Goal: Task Accomplishment & Management: Use online tool/utility

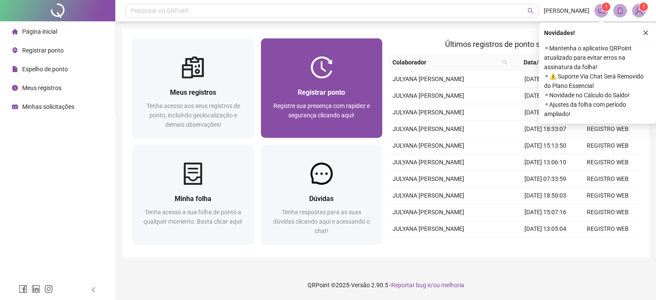
click at [321, 105] on span "Registre sua presença com rapidez e segurança clicando aqui!" at bounding box center [321, 111] width 97 height 16
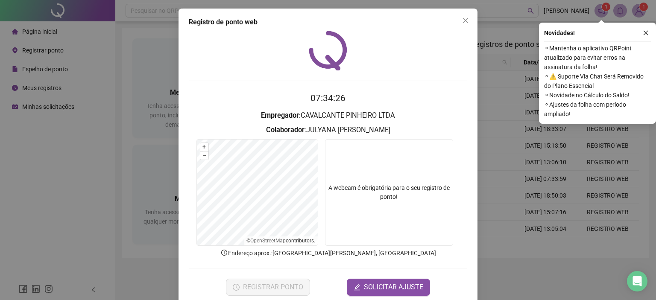
scroll to position [14, 0]
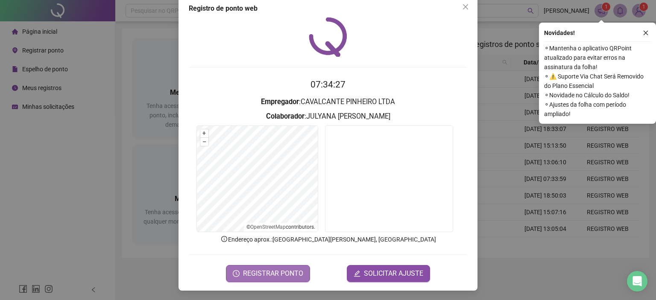
click at [270, 271] on span "REGISTRAR PONTO" at bounding box center [273, 274] width 60 height 10
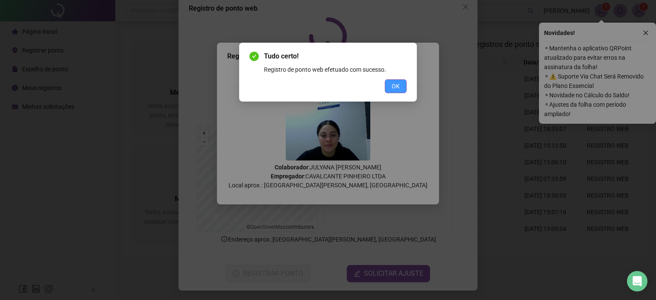
click at [395, 91] on span "OK" at bounding box center [396, 86] width 8 height 9
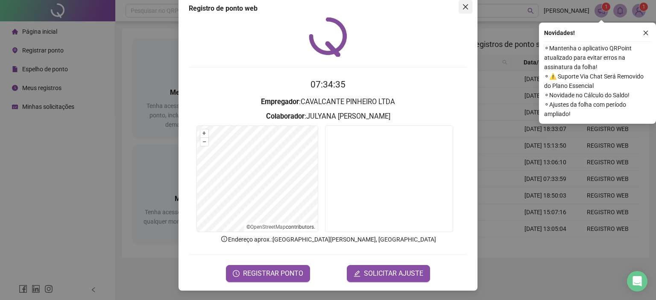
click at [462, 6] on icon "close" at bounding box center [465, 6] width 7 height 7
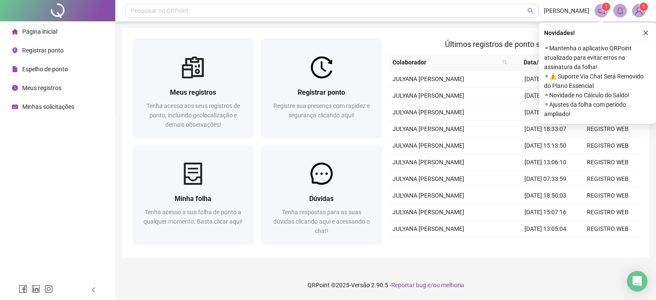
click at [649, 33] on button "button" at bounding box center [646, 33] width 10 height 10
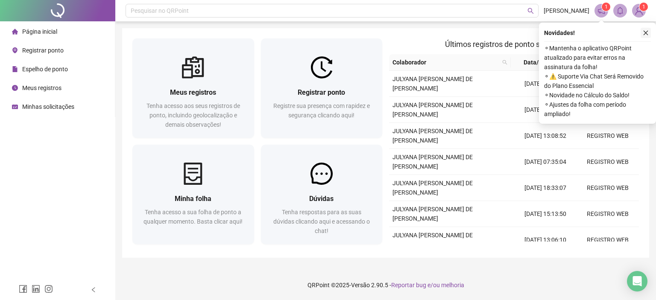
click at [647, 32] on icon "close" at bounding box center [646, 33] width 6 height 6
